Goal: Information Seeking & Learning: Check status

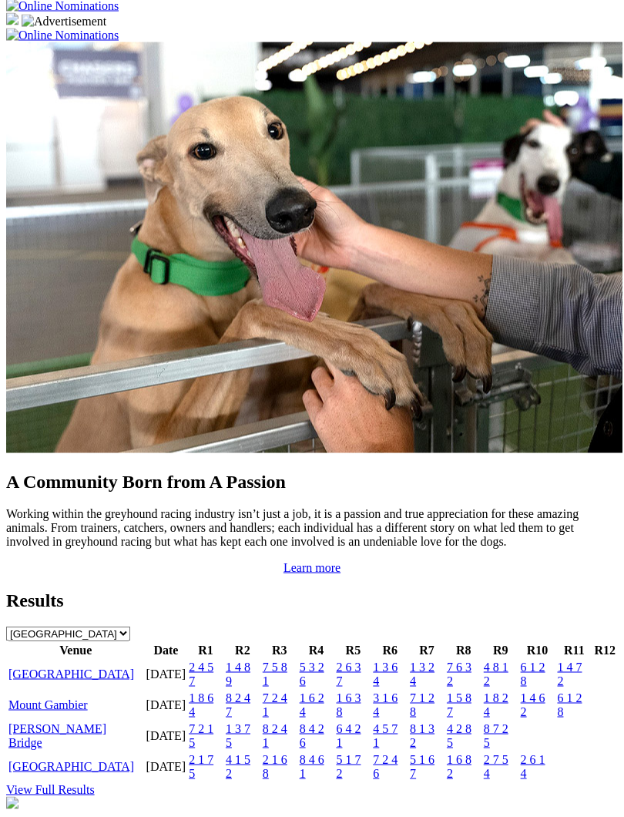
scroll to position [1231, 0]
click at [144, 688] on td "[GEOGRAPHIC_DATA]" at bounding box center [76, 673] width 136 height 29
click at [58, 680] on link "[GEOGRAPHIC_DATA]" at bounding box center [71, 672] width 126 height 13
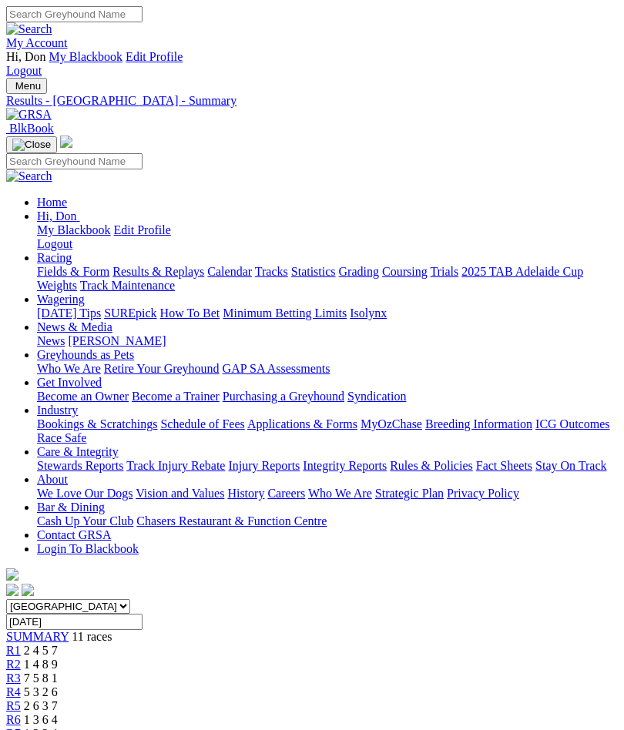
click at [21, 672] on span "R3" at bounding box center [13, 678] width 15 height 13
click at [21, 713] on span "R6" at bounding box center [13, 719] width 15 height 13
click at [21, 727] on span "R7" at bounding box center [13, 733] width 15 height 13
